Goal: Task Accomplishment & Management: Use online tool/utility

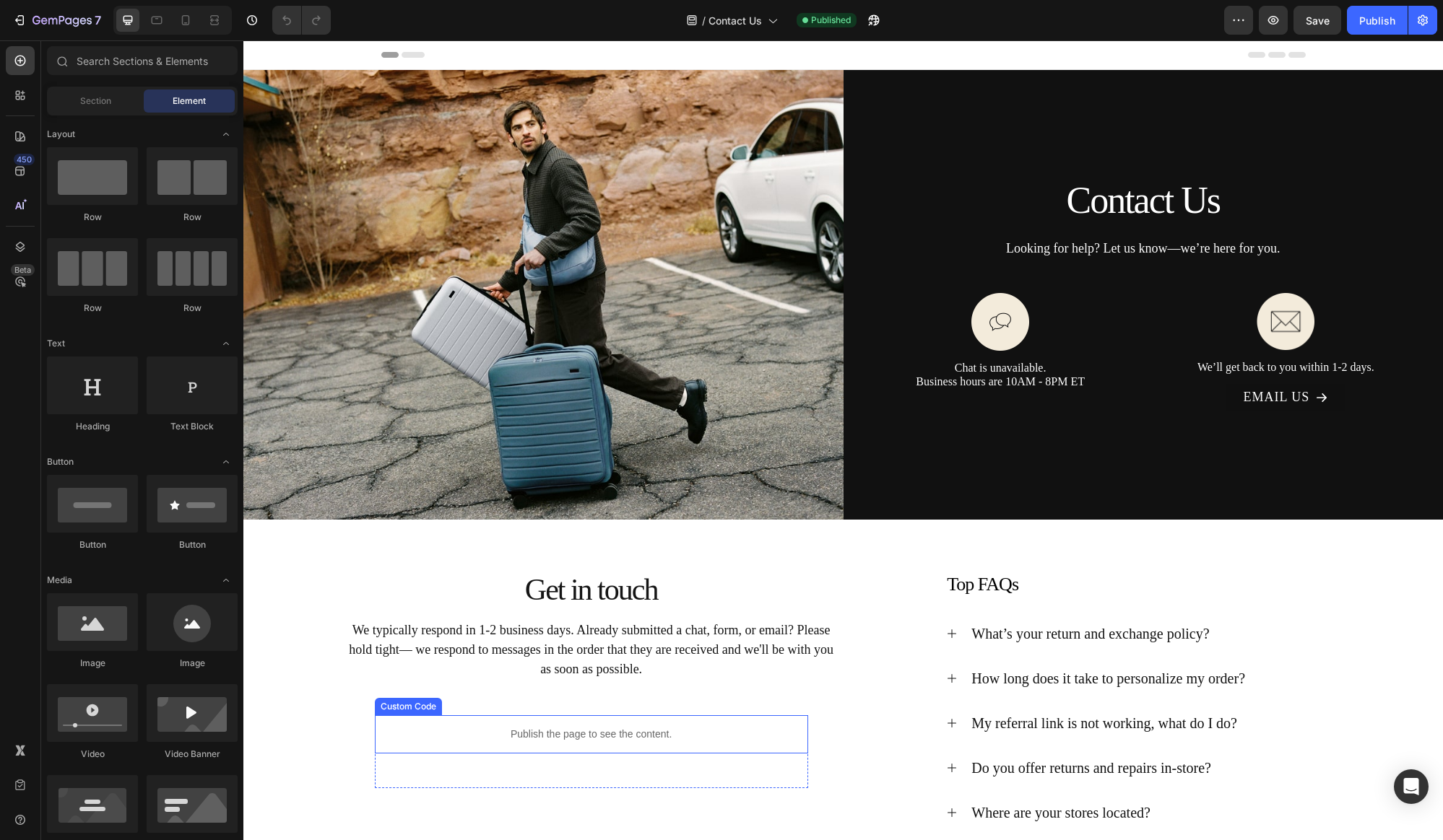
click at [577, 738] on p "Publish the page to see the content." at bounding box center [591, 735] width 434 height 15
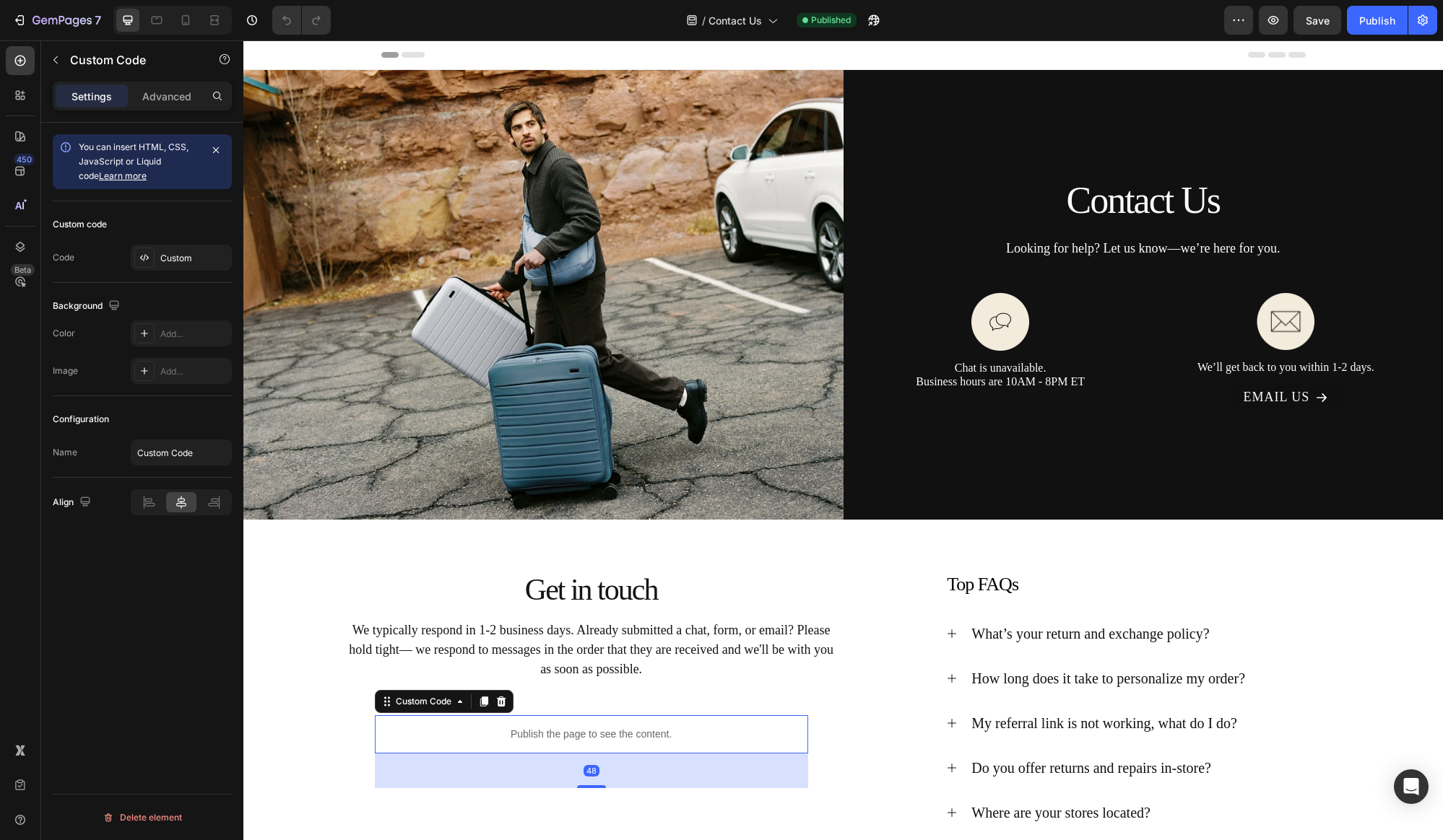
click at [577, 738] on p "Publish the page to see the content." at bounding box center [591, 735] width 434 height 15
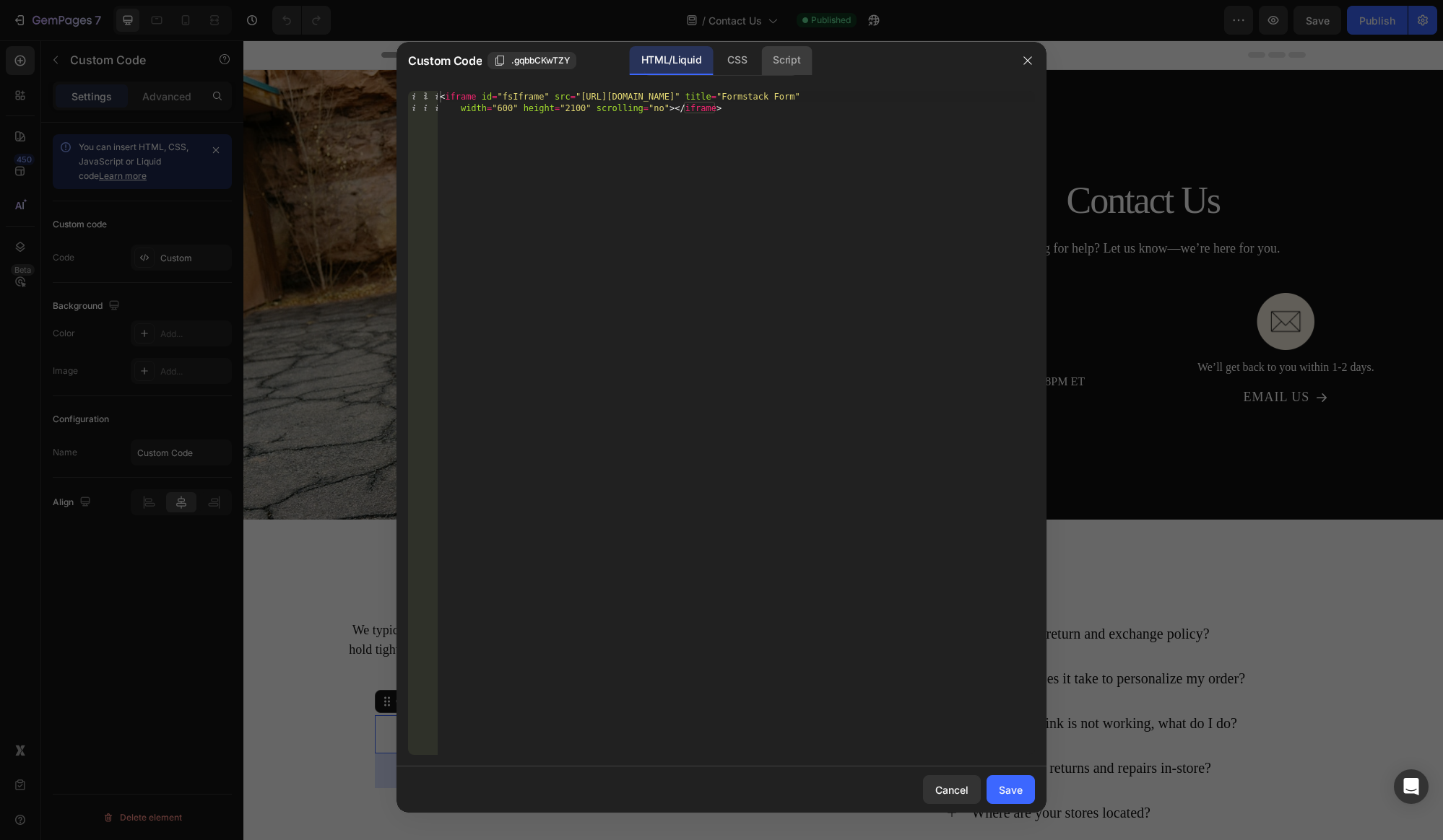
click at [790, 72] on div "Script" at bounding box center [787, 61] width 51 height 29
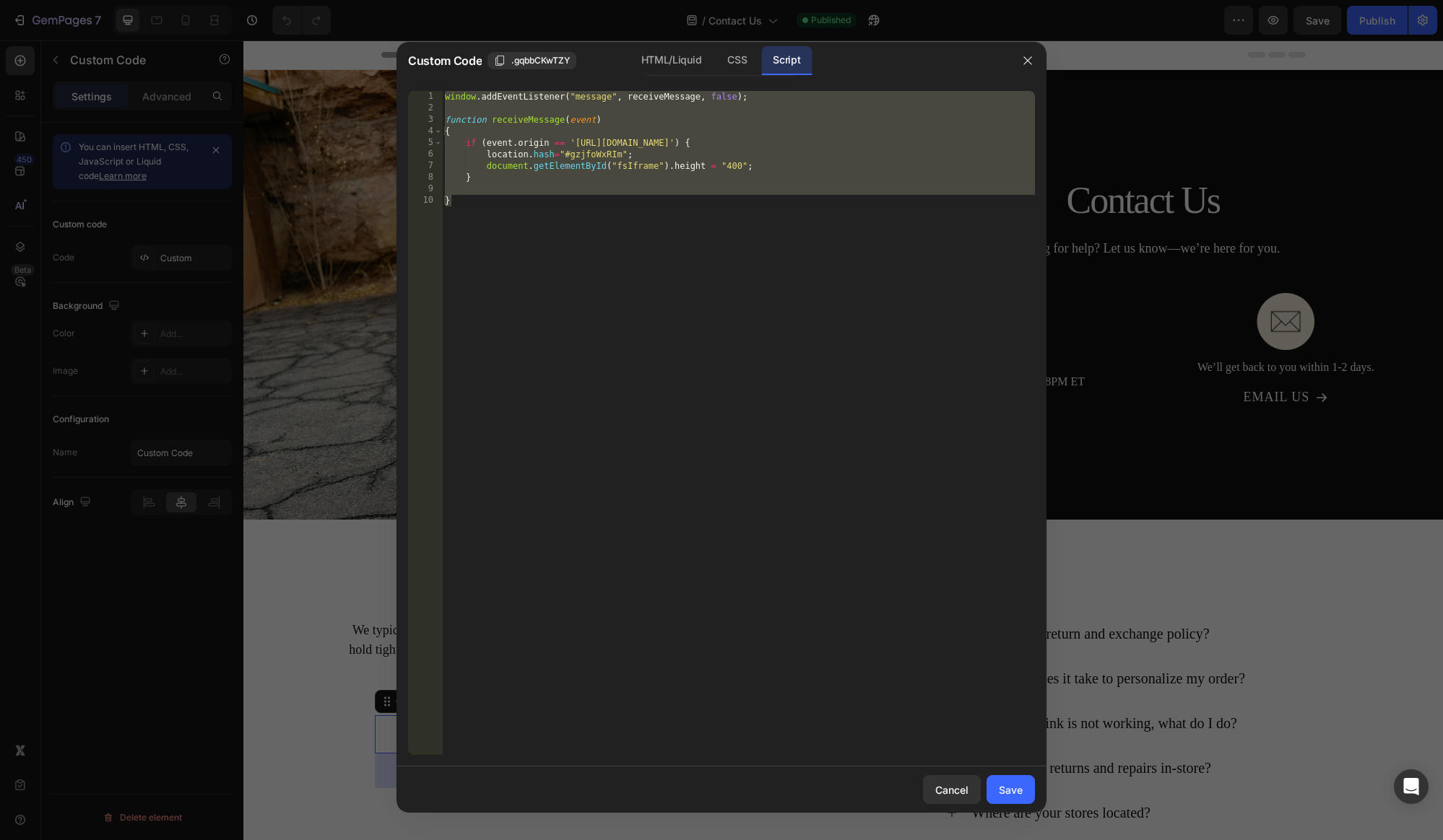
click at [767, 328] on div "window . addEventListener ( "message" , receiveMessage , false ) ; function rec…" at bounding box center [738, 435] width 593 height 687
drag, startPoint x: 649, startPoint y: 304, endPoint x: 406, endPoint y: 74, distance: 334.6
click at [406, 74] on div "Custom Code .gqbbCKwTZY HTML/Liquid CSS Script } 1 2 3 4 5 6 7 8 9 10 window . …" at bounding box center [721, 427] width 650 height 771
click at [728, 244] on div "window . addEventListener ( "message" , receiveMessage , false ) ; function rec…" at bounding box center [738, 435] width 593 height 687
drag, startPoint x: 523, startPoint y: 216, endPoint x: 413, endPoint y: 83, distance: 172.6
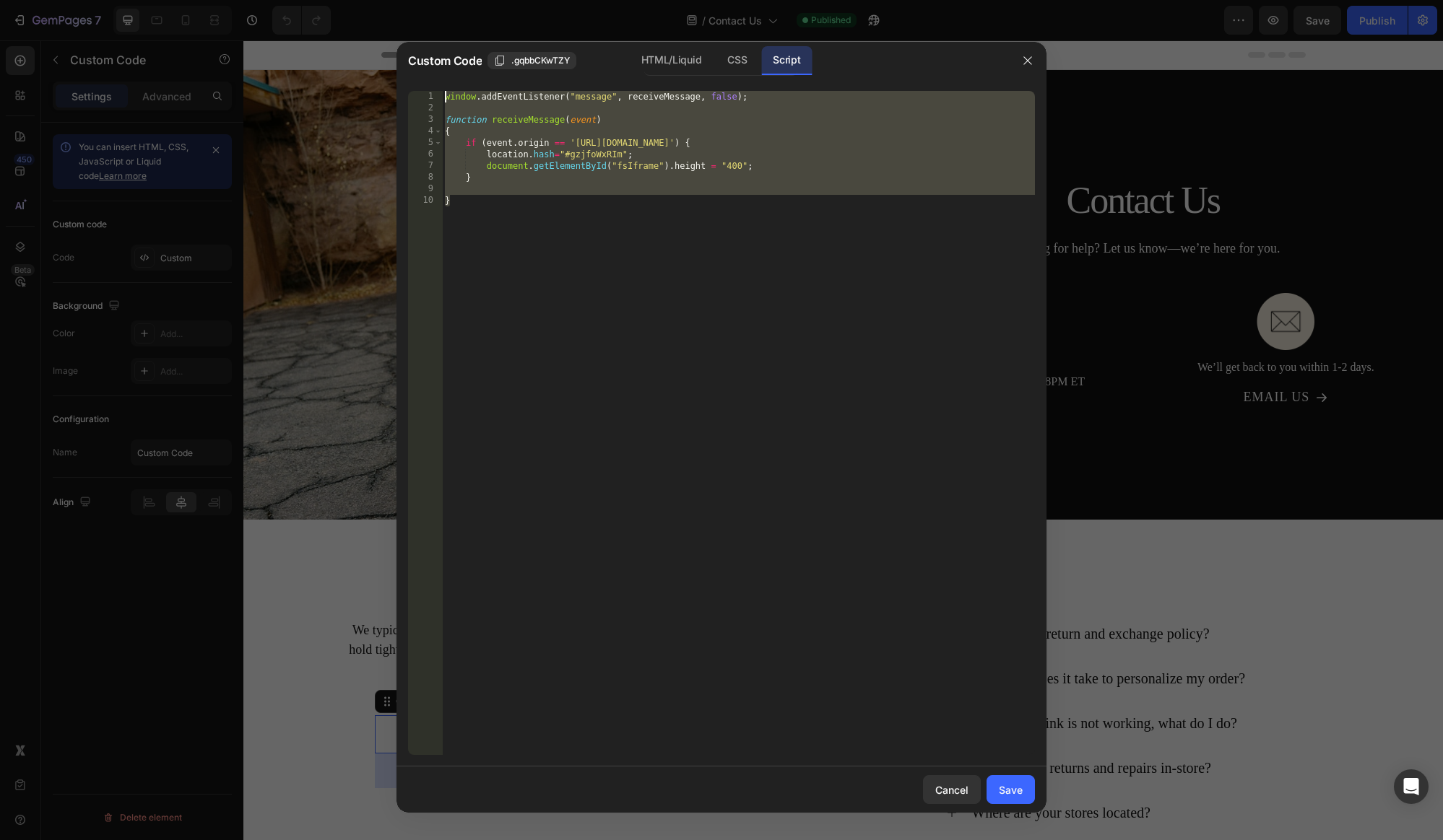
click at [413, 83] on div "} 1 2 3 4 5 6 7 8 9 10 window . addEventListener ( "message" , receiveMessage ,…" at bounding box center [721, 423] width 650 height 687
click at [630, 209] on div "window . addEventListener ( "message" , receiveMessage , false ) ; function rec…" at bounding box center [738, 435] width 593 height 687
drag, startPoint x: 465, startPoint y: 202, endPoint x: 411, endPoint y: 91, distance: 123.4
click at [411, 91] on div "} 1 2 3 4 5 6 7 8 9 10 window . addEventListener ( "message" , receiveMessage ,…" at bounding box center [721, 423] width 626 height 665
click at [493, 234] on div "window . addEventListener ( "message" , receiveMessage , false ) ; function rec…" at bounding box center [738, 435] width 593 height 687
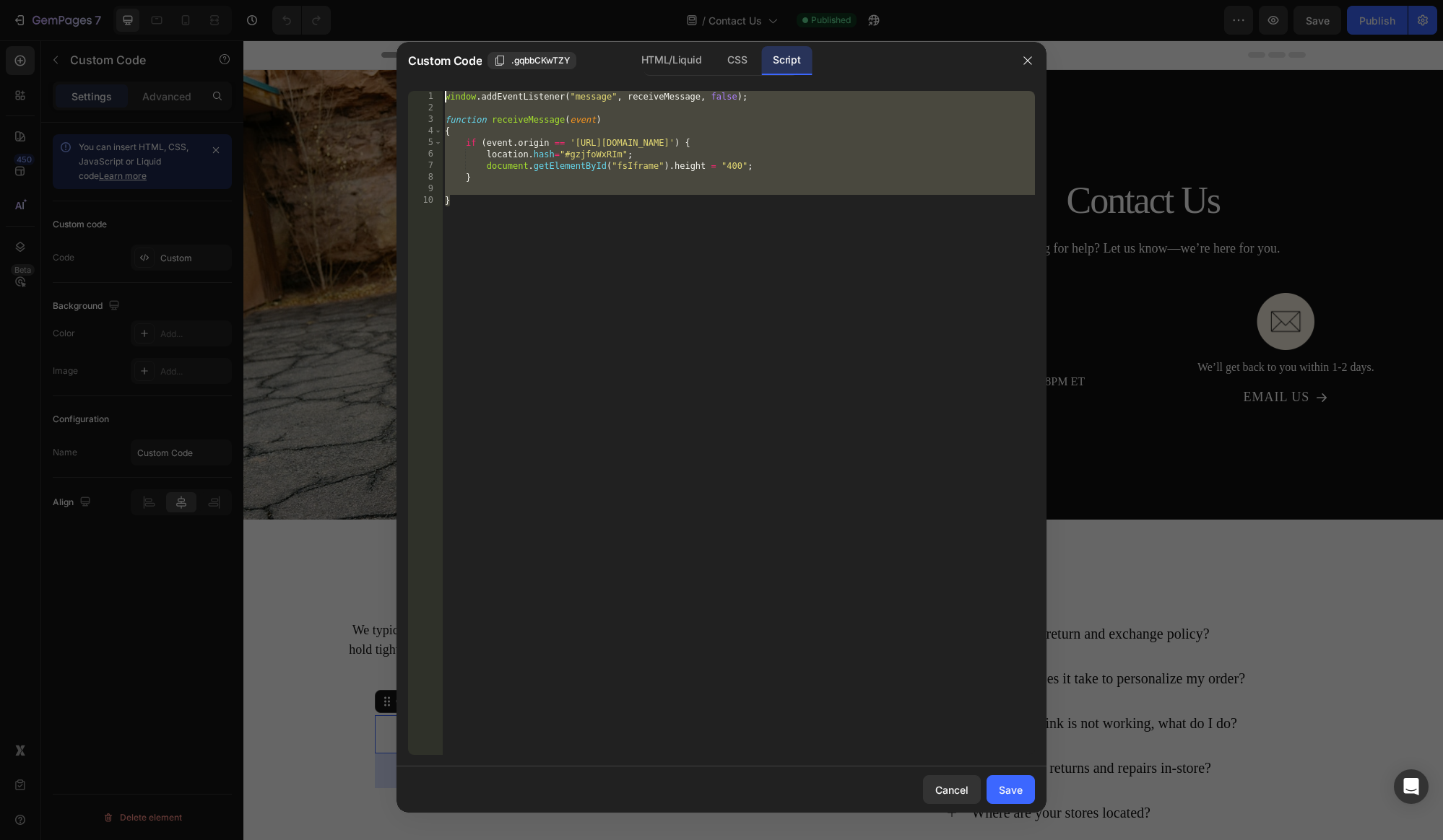
drag, startPoint x: 472, startPoint y: 225, endPoint x: 404, endPoint y: 89, distance: 152.1
click at [404, 89] on div "} 1 2 3 4 5 6 7 8 9 10 window . addEventListener ( "message" , receiveMessage ,…" at bounding box center [721, 423] width 650 height 687
click at [623, 206] on div "window . addEventListener ( "message" , receiveMessage , false ) ; function rec…" at bounding box center [738, 435] width 593 height 687
type textarea "}"
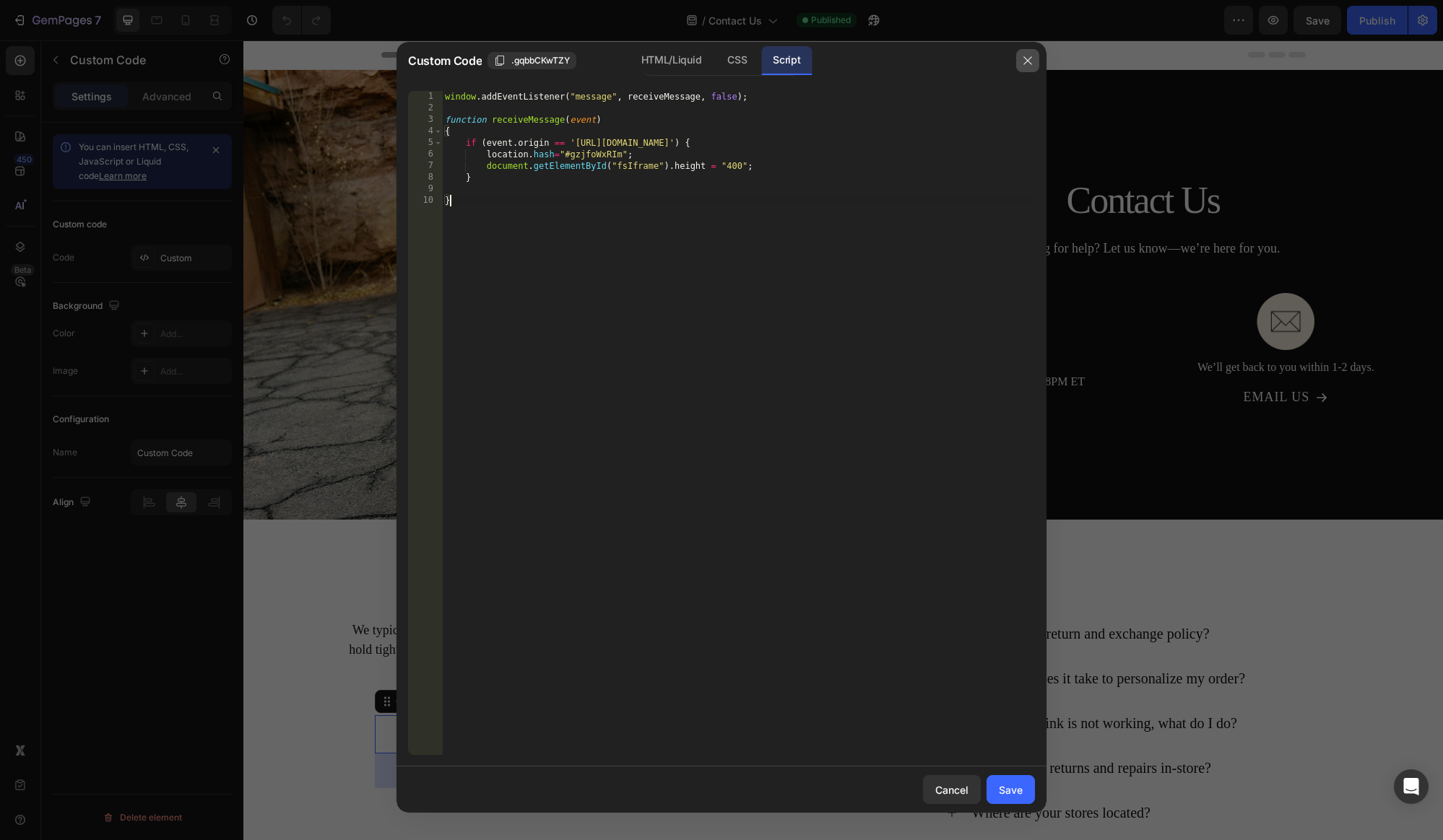
click at [1026, 58] on icon "button" at bounding box center [1027, 60] width 12 height 12
